Goal: Task Accomplishment & Management: Manage account settings

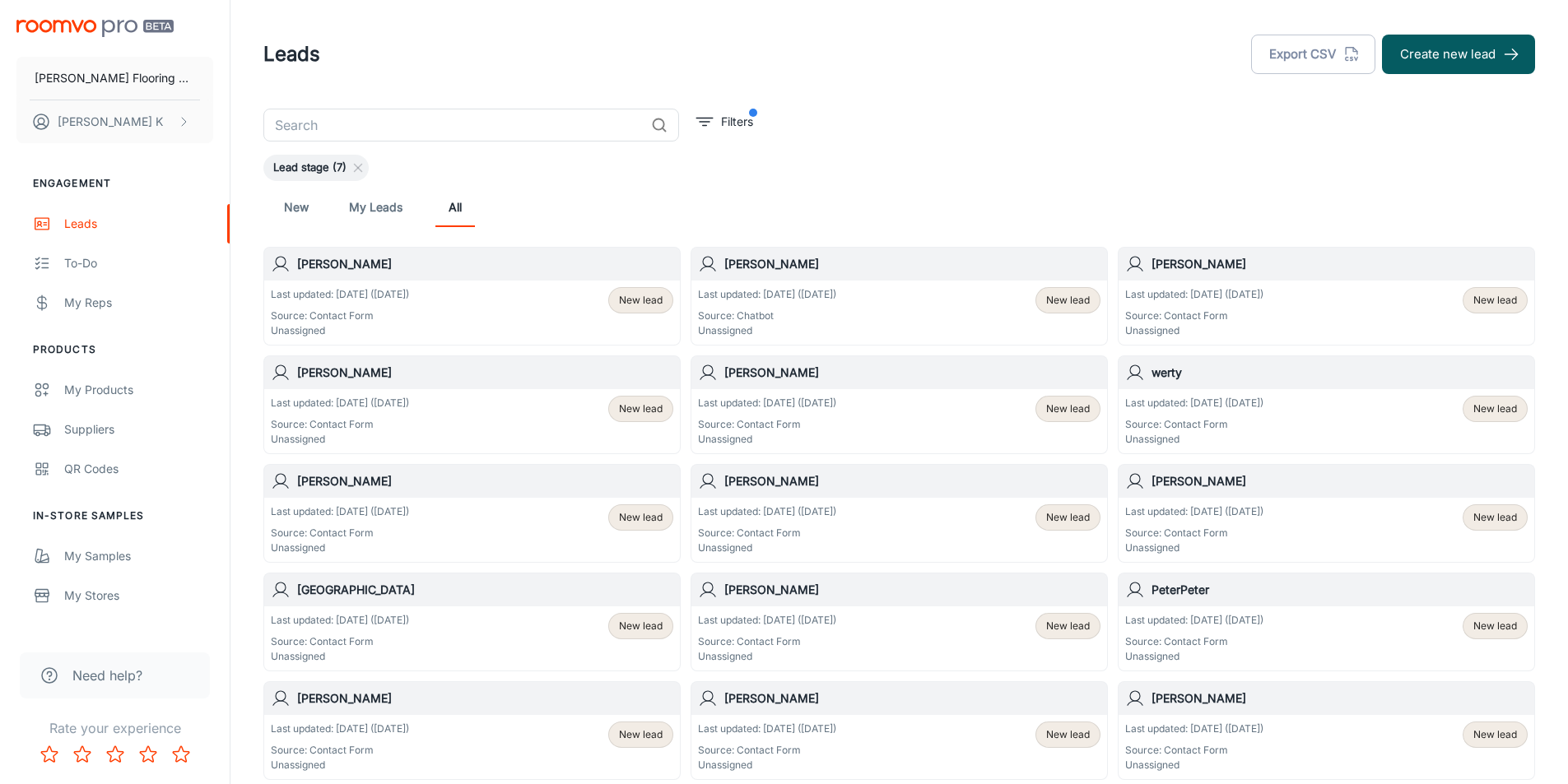
click at [289, 260] on icon at bounding box center [281, 264] width 20 height 20
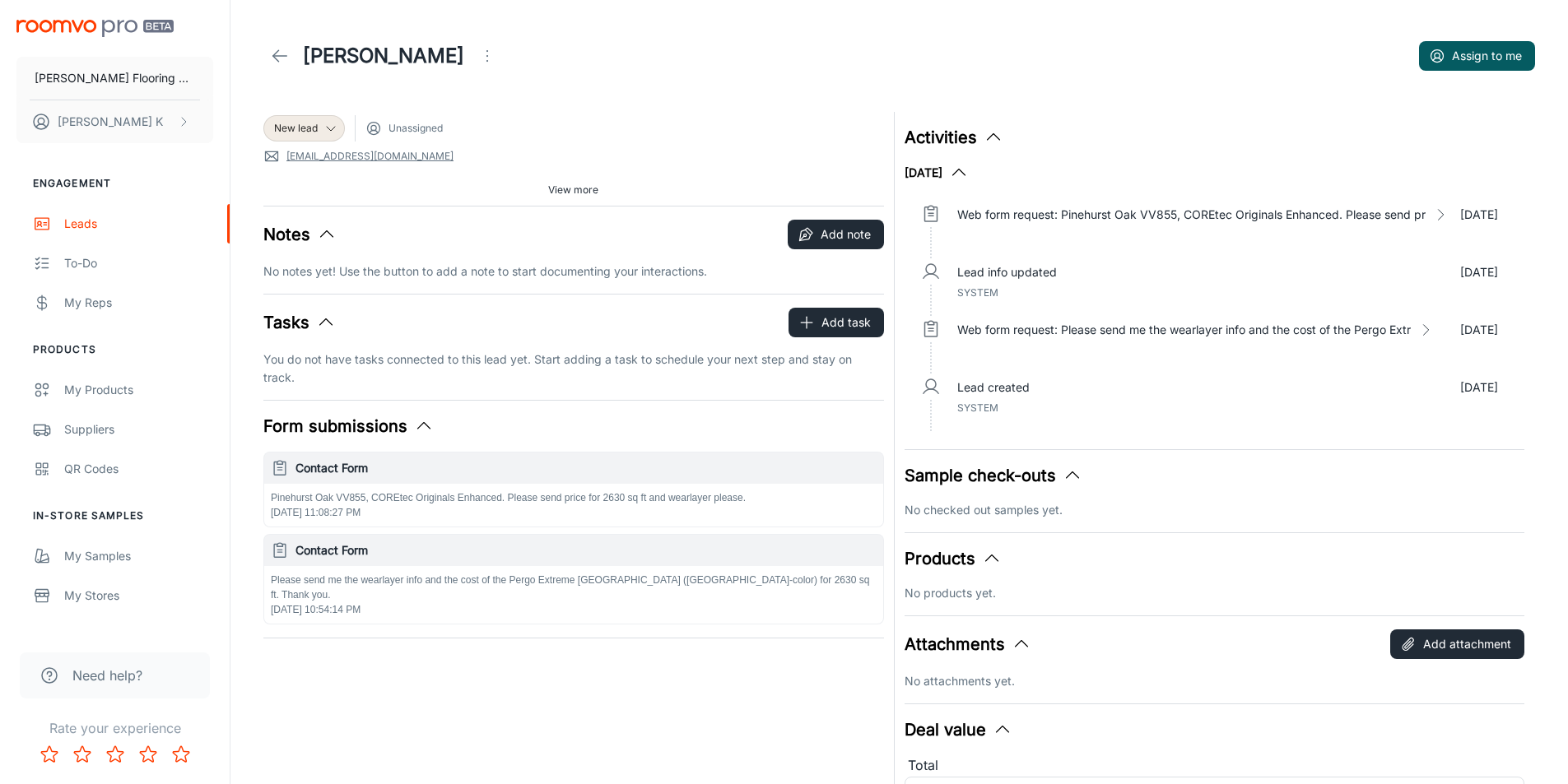
click at [277, 50] on icon at bounding box center [280, 56] width 20 height 20
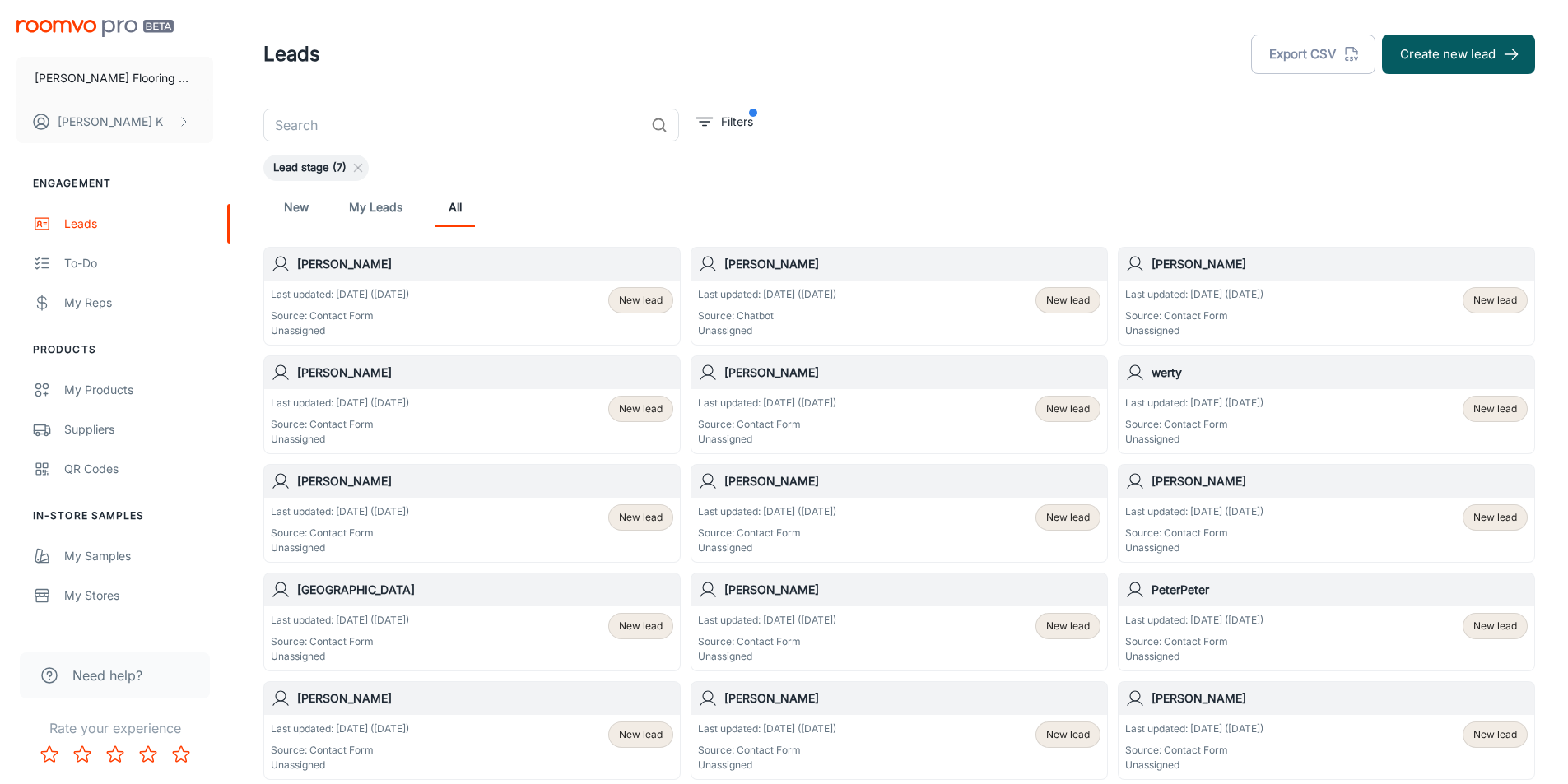
click at [804, 329] on p "Unassigned" at bounding box center [767, 330] width 138 height 15
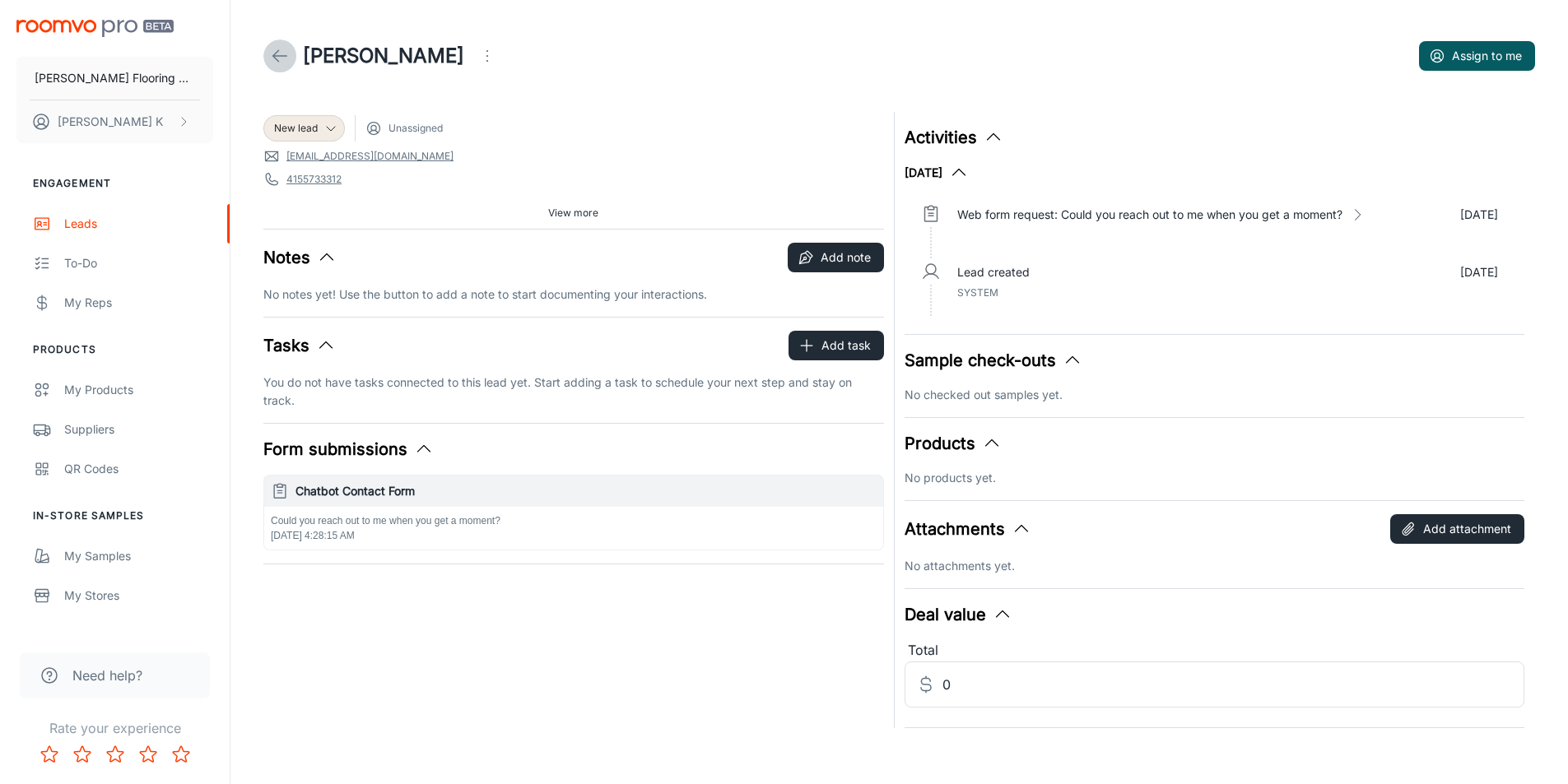
click at [291, 56] on link at bounding box center [280, 56] width 33 height 33
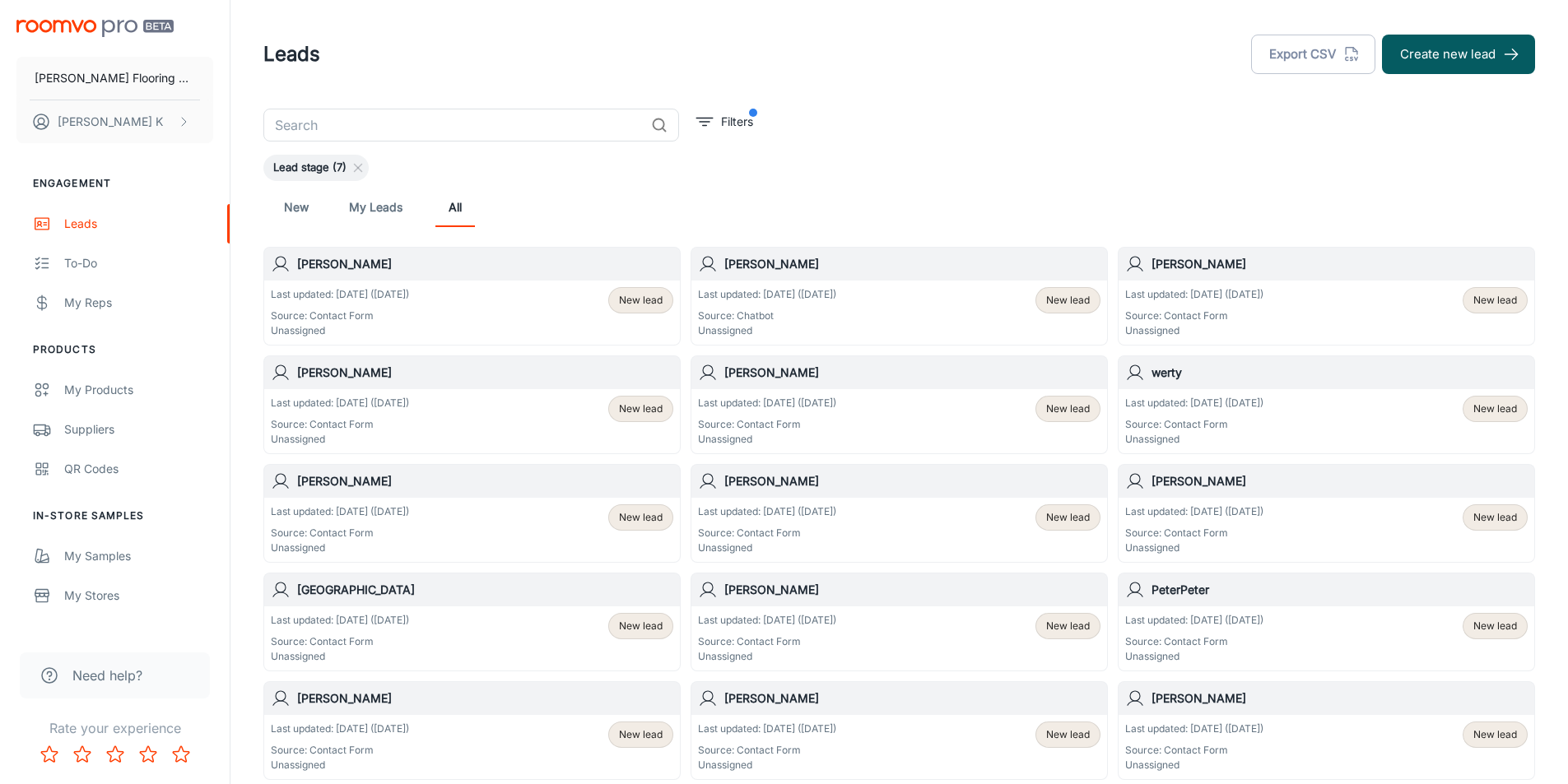
click at [1193, 285] on div "Last updated: [DATE] ([DATE]) Source: Contact Form Unassigned New lead" at bounding box center [1327, 313] width 416 height 64
